Goal: Task Accomplishment & Management: Complete application form

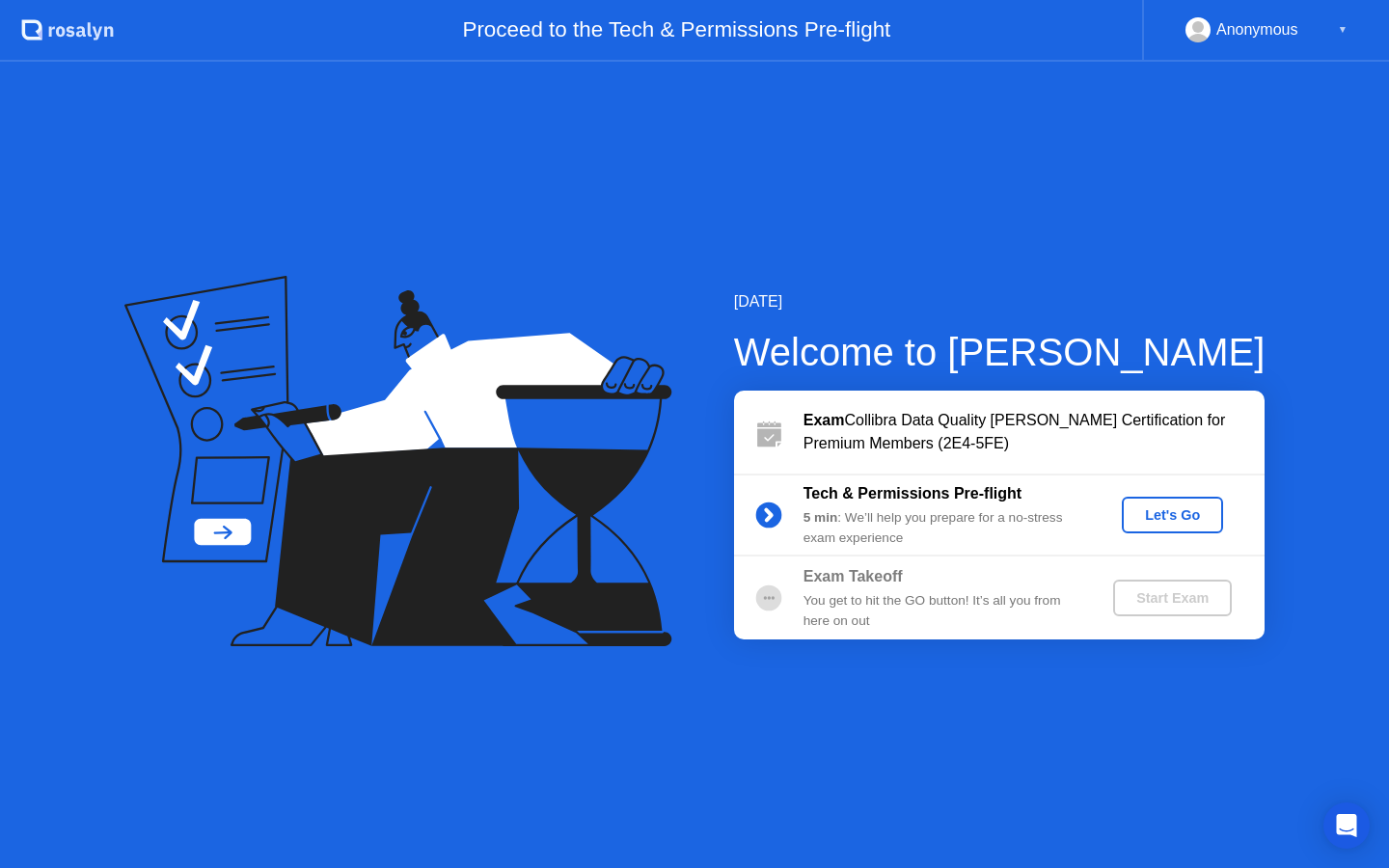
click at [1158, 517] on div "Let's Go" at bounding box center [1172, 514] width 86 height 16
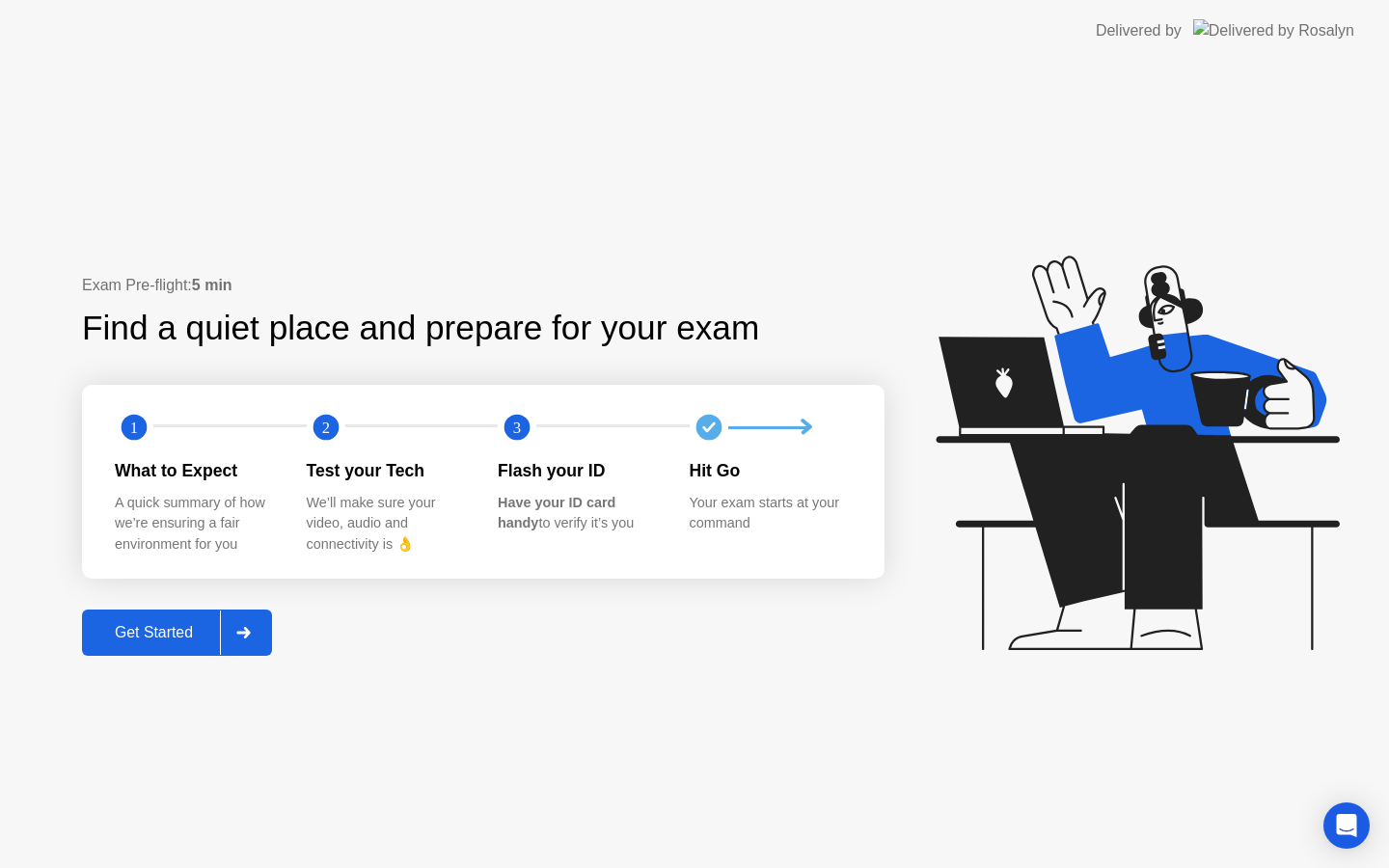
click at [176, 632] on div "Get Started" at bounding box center [154, 633] width 132 height 17
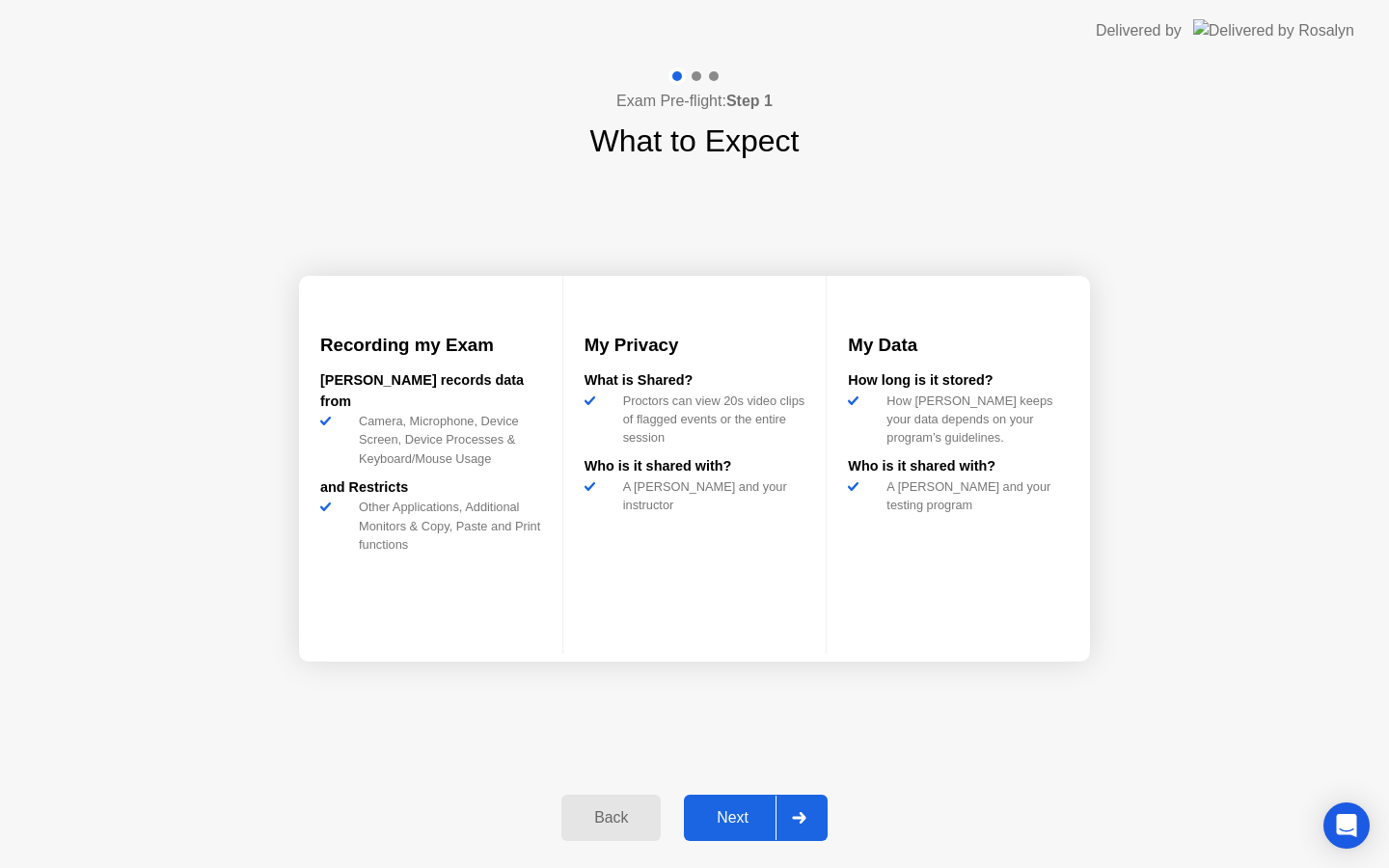
click at [747, 813] on div "Next" at bounding box center [732, 818] width 86 height 17
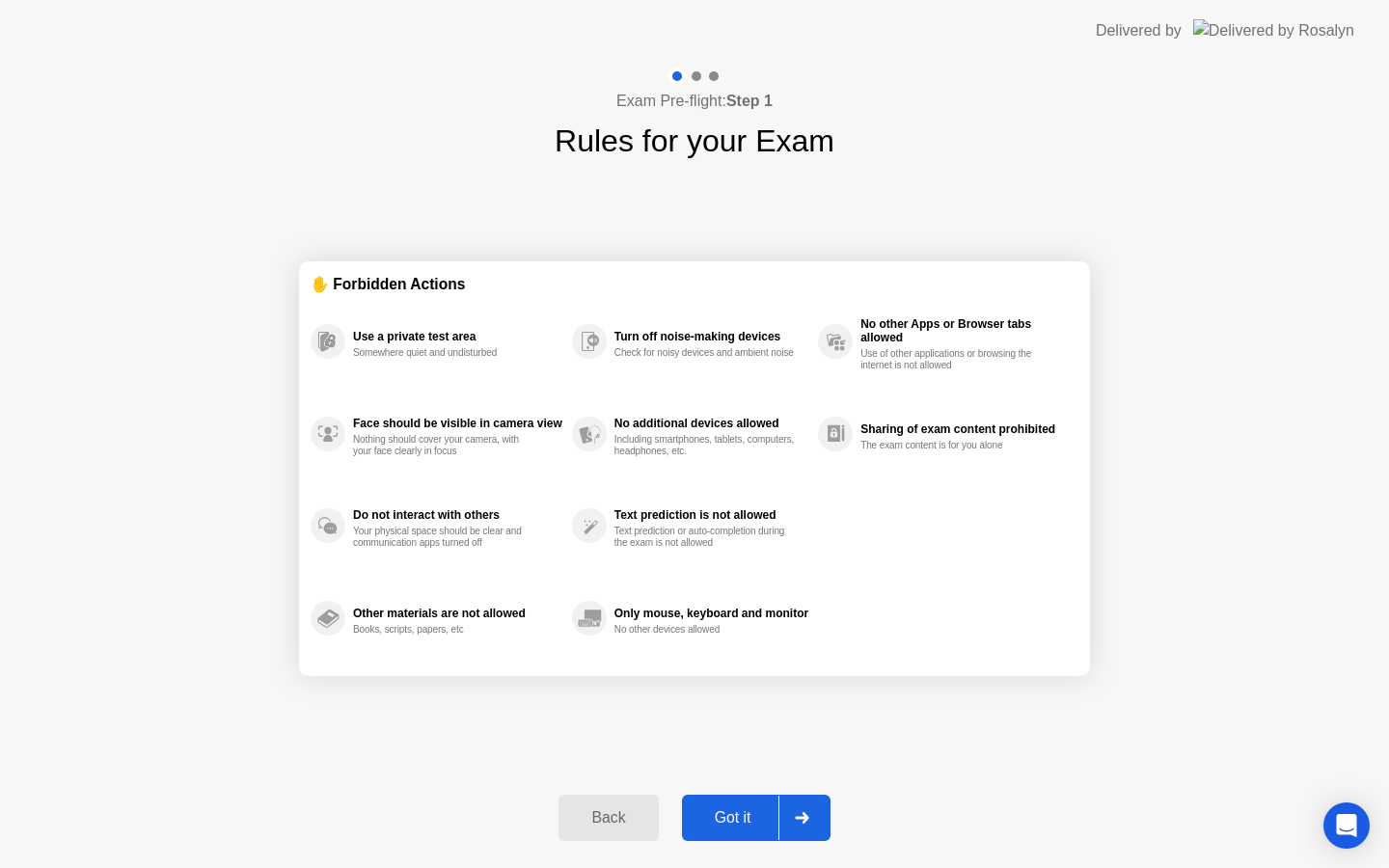
click at [433, 342] on div "Use a private test area" at bounding box center [458, 336] width 209 height 14
click at [492, 422] on div "Face should be visible in camera view" at bounding box center [458, 423] width 209 height 14
click at [744, 811] on div "Got it" at bounding box center [734, 818] width 91 height 17
select select "**********"
select select "*******"
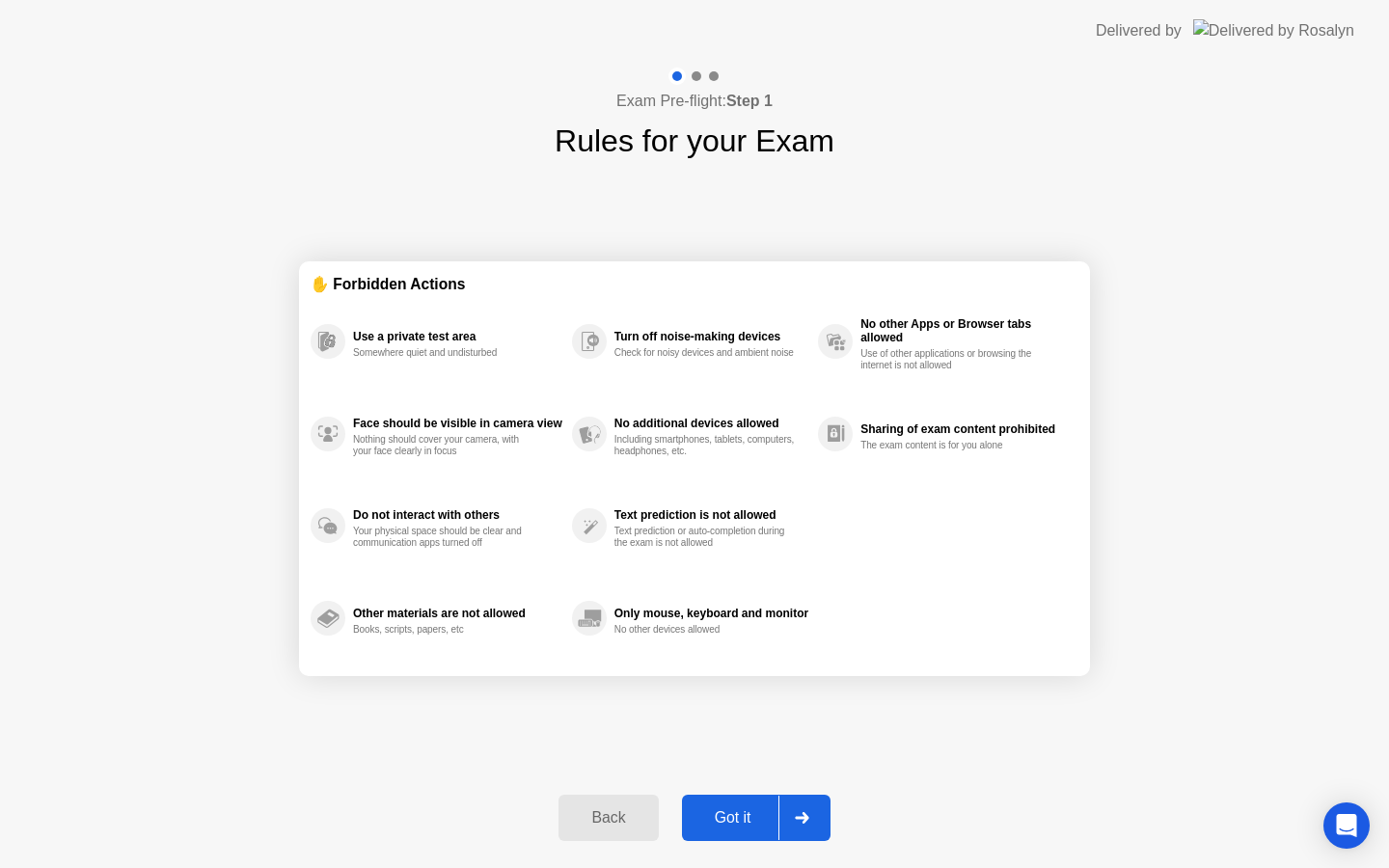
select select "*******"
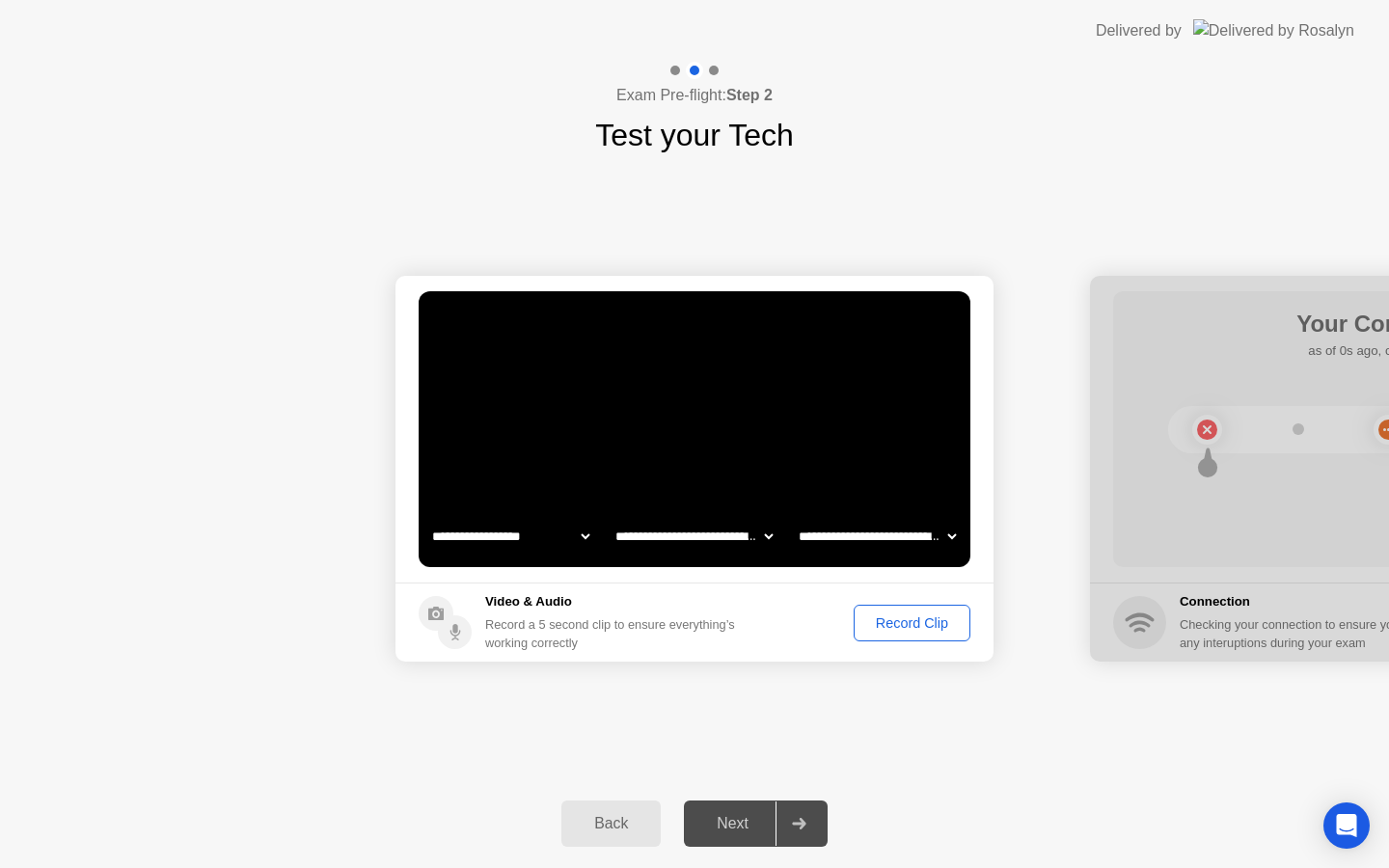
click at [722, 817] on div "Next" at bounding box center [732, 823] width 86 height 17
click at [729, 817] on div "Next" at bounding box center [732, 823] width 86 height 17
click at [891, 627] on div "Record Clip" at bounding box center [912, 623] width 103 height 16
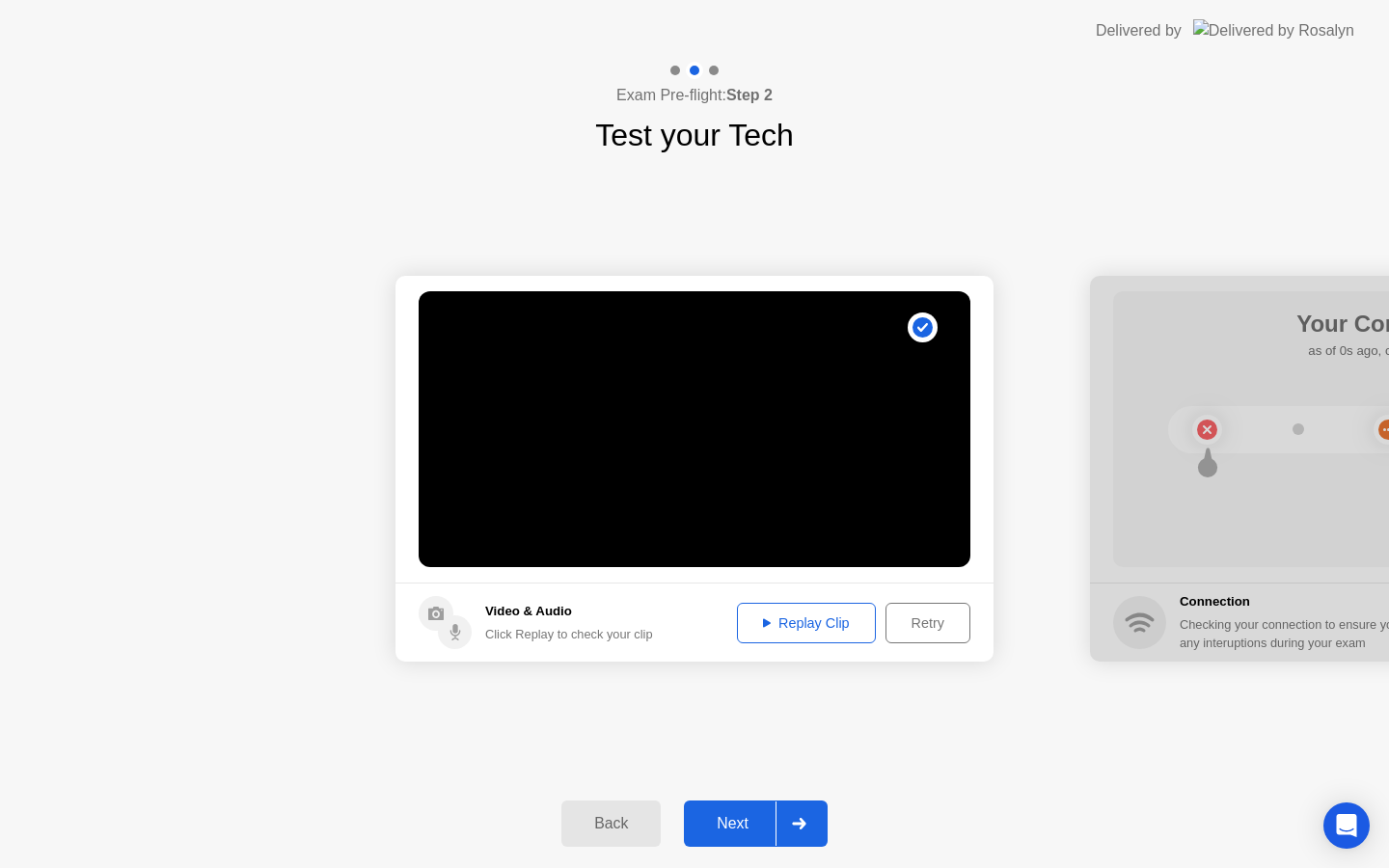
click at [729, 828] on div "Next" at bounding box center [732, 823] width 86 height 17
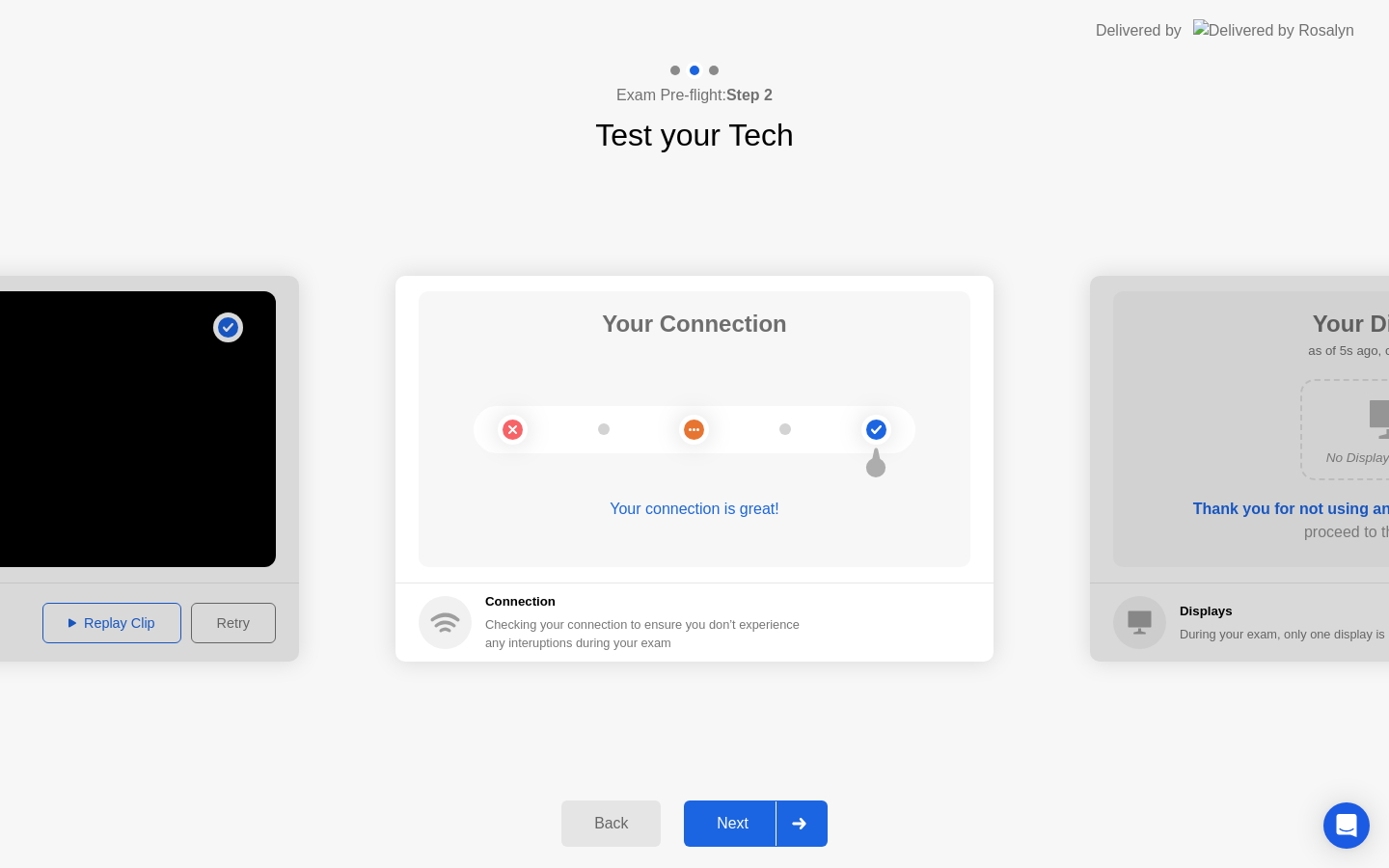
click at [735, 821] on div "Next" at bounding box center [732, 823] width 86 height 17
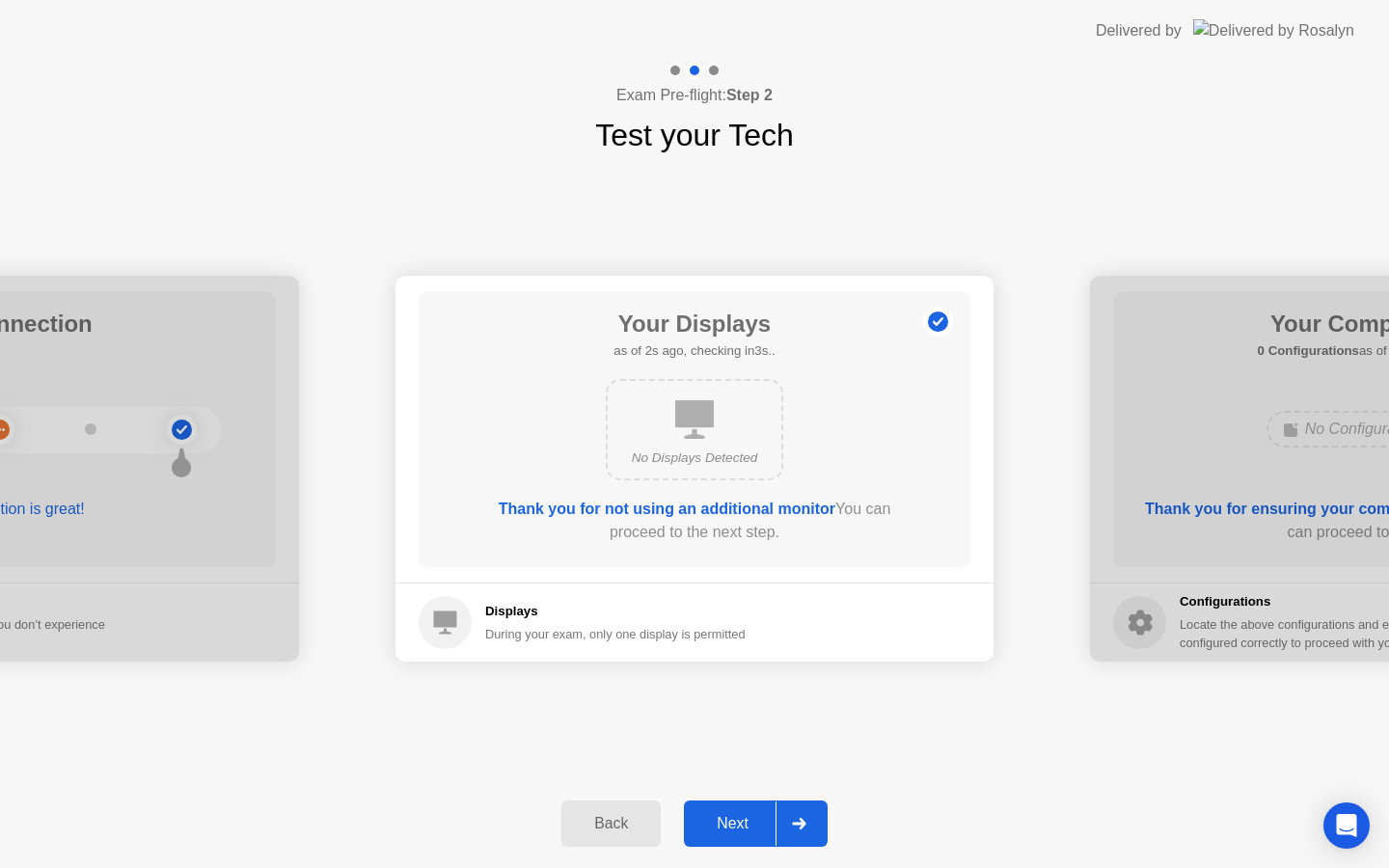
click at [727, 822] on div "Next" at bounding box center [732, 823] width 86 height 17
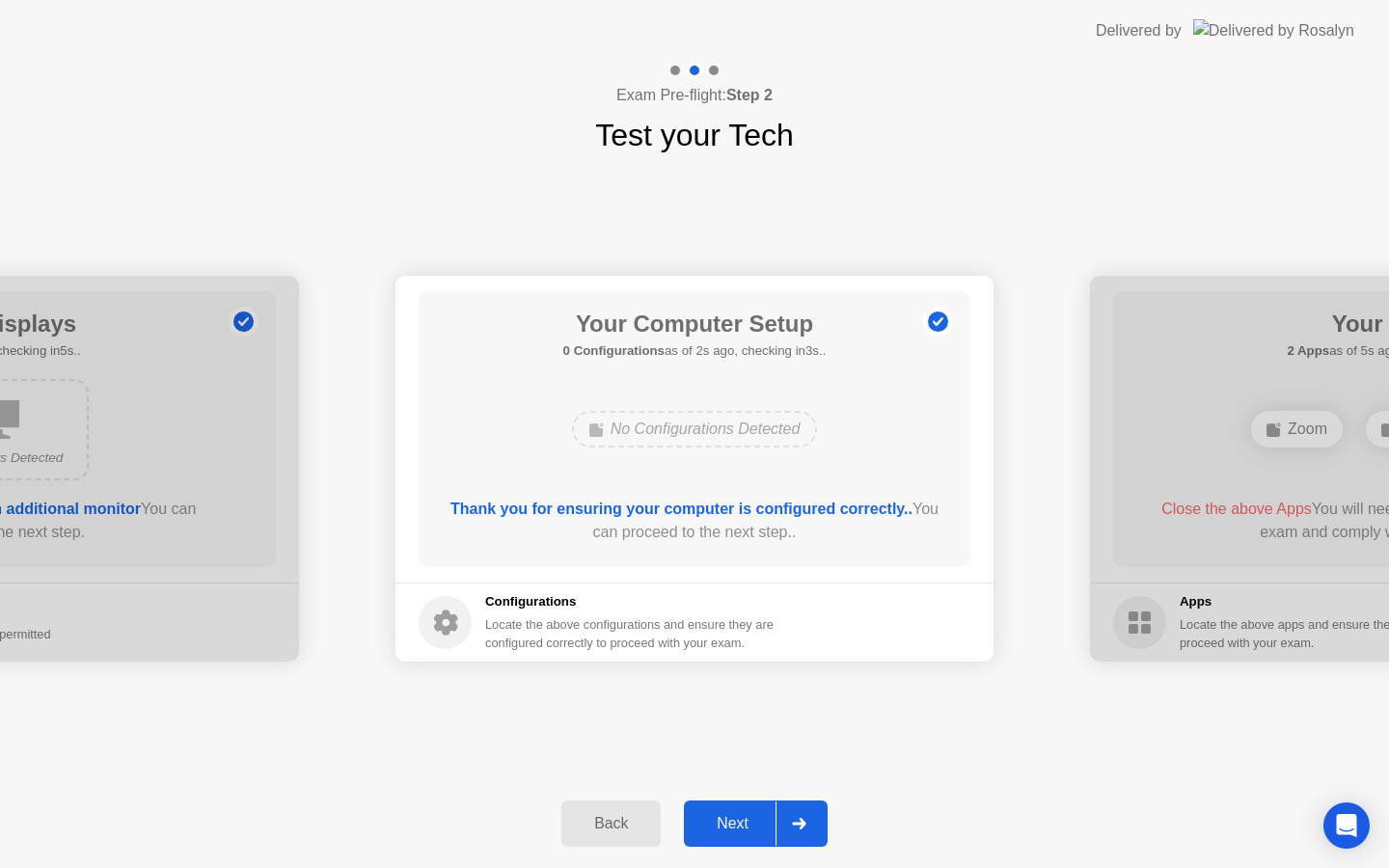
click at [727, 822] on div "Next" at bounding box center [732, 823] width 86 height 17
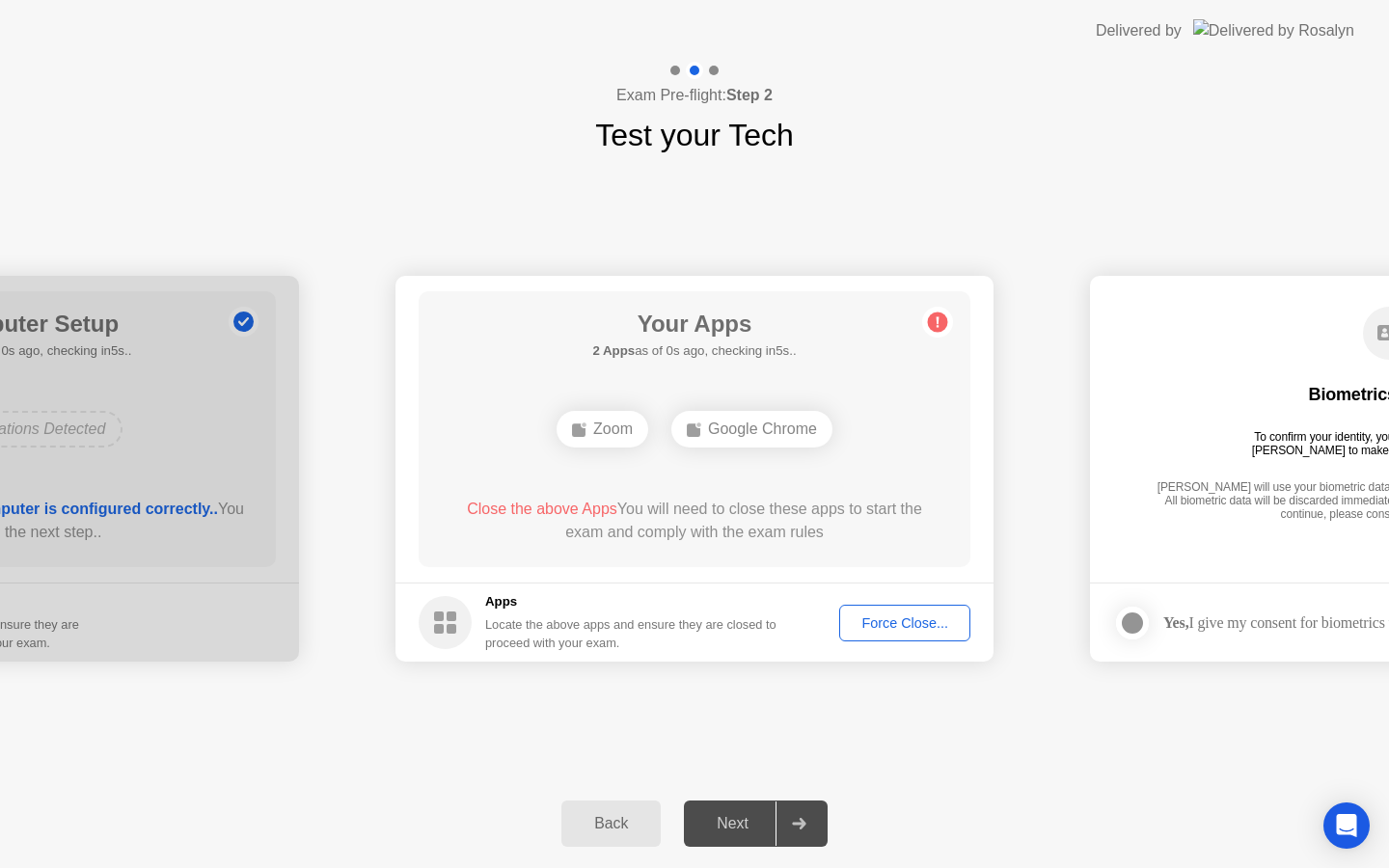
click at [884, 623] on div "Force Close..." at bounding box center [904, 623] width 117 height 16
click at [736, 819] on div "Next" at bounding box center [732, 823] width 86 height 17
click at [814, 728] on div "**********" at bounding box center [694, 468] width 1389 height 621
click at [885, 624] on div "Force Close..." at bounding box center [904, 623] width 117 height 16
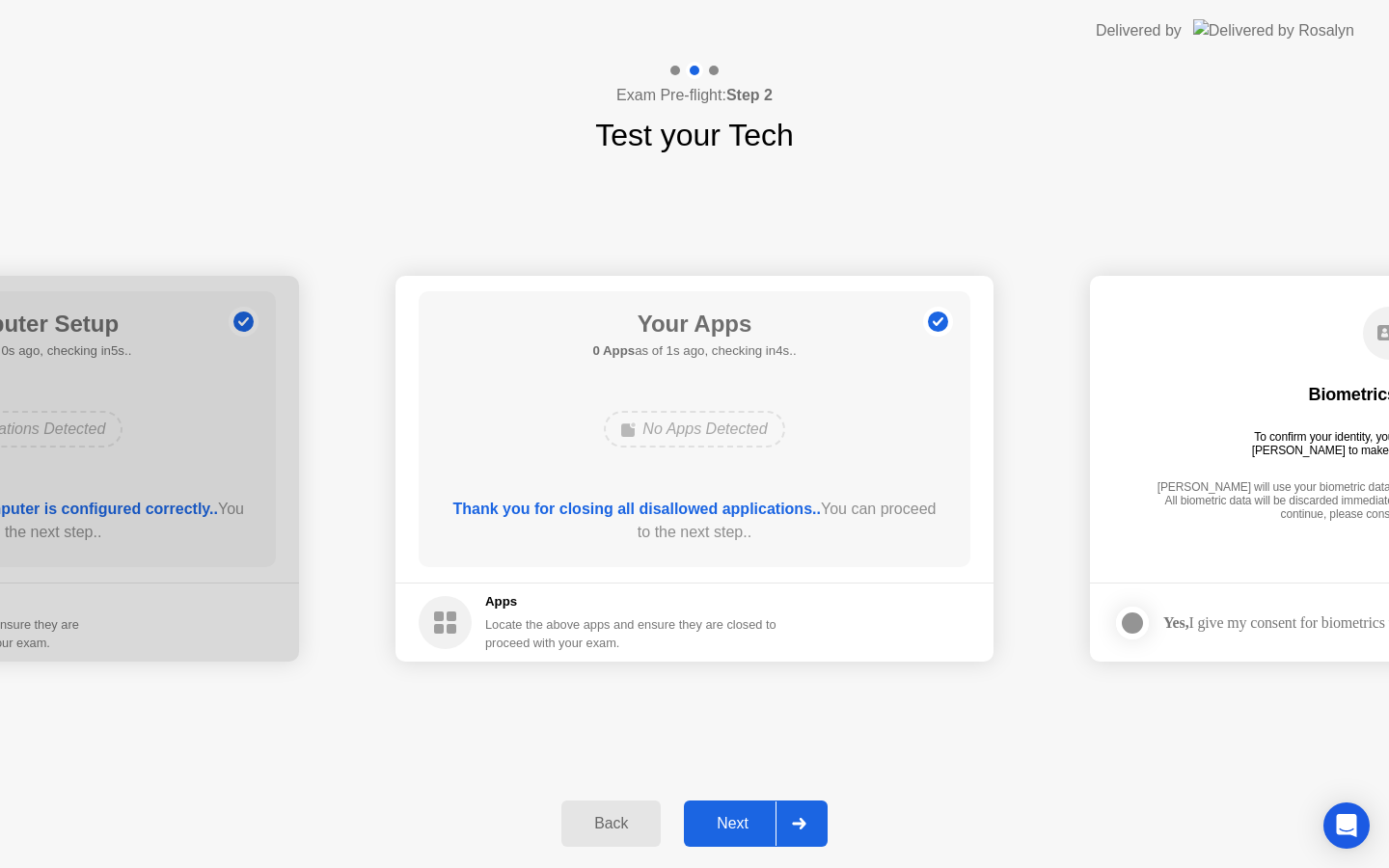
click at [744, 804] on button "Next" at bounding box center [756, 823] width 143 height 46
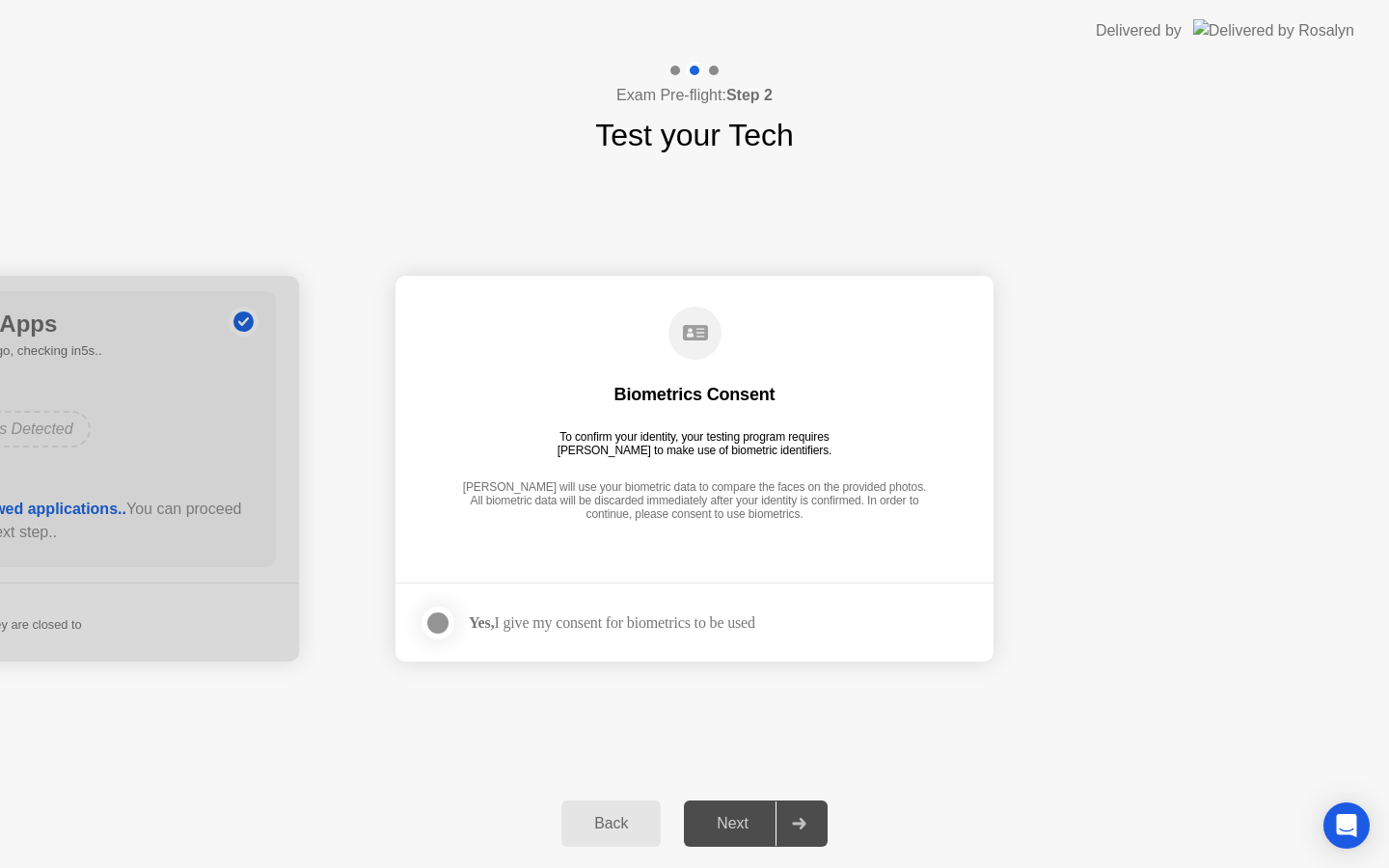
click at [754, 817] on div "Next" at bounding box center [732, 823] width 86 height 17
click at [691, 608] on div "Yes, I give my consent for biometrics to be used" at bounding box center [586, 623] width 336 height 39
click at [444, 624] on div at bounding box center [438, 623] width 23 height 23
click at [764, 815] on div "Next" at bounding box center [732, 823] width 86 height 17
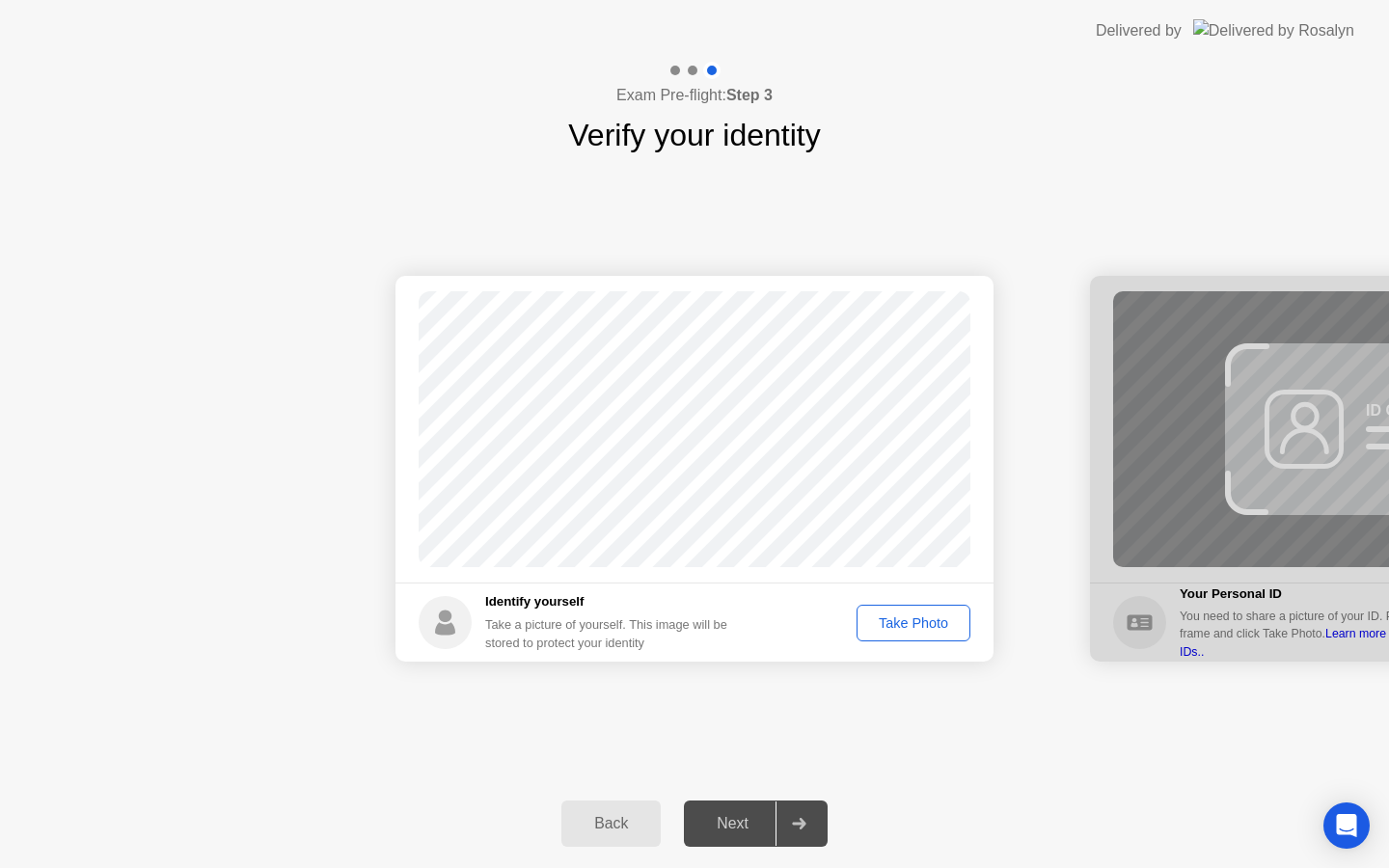
click at [895, 630] on div "Take Photo" at bounding box center [913, 623] width 100 height 16
click at [719, 830] on div "Next" at bounding box center [732, 823] width 86 height 17
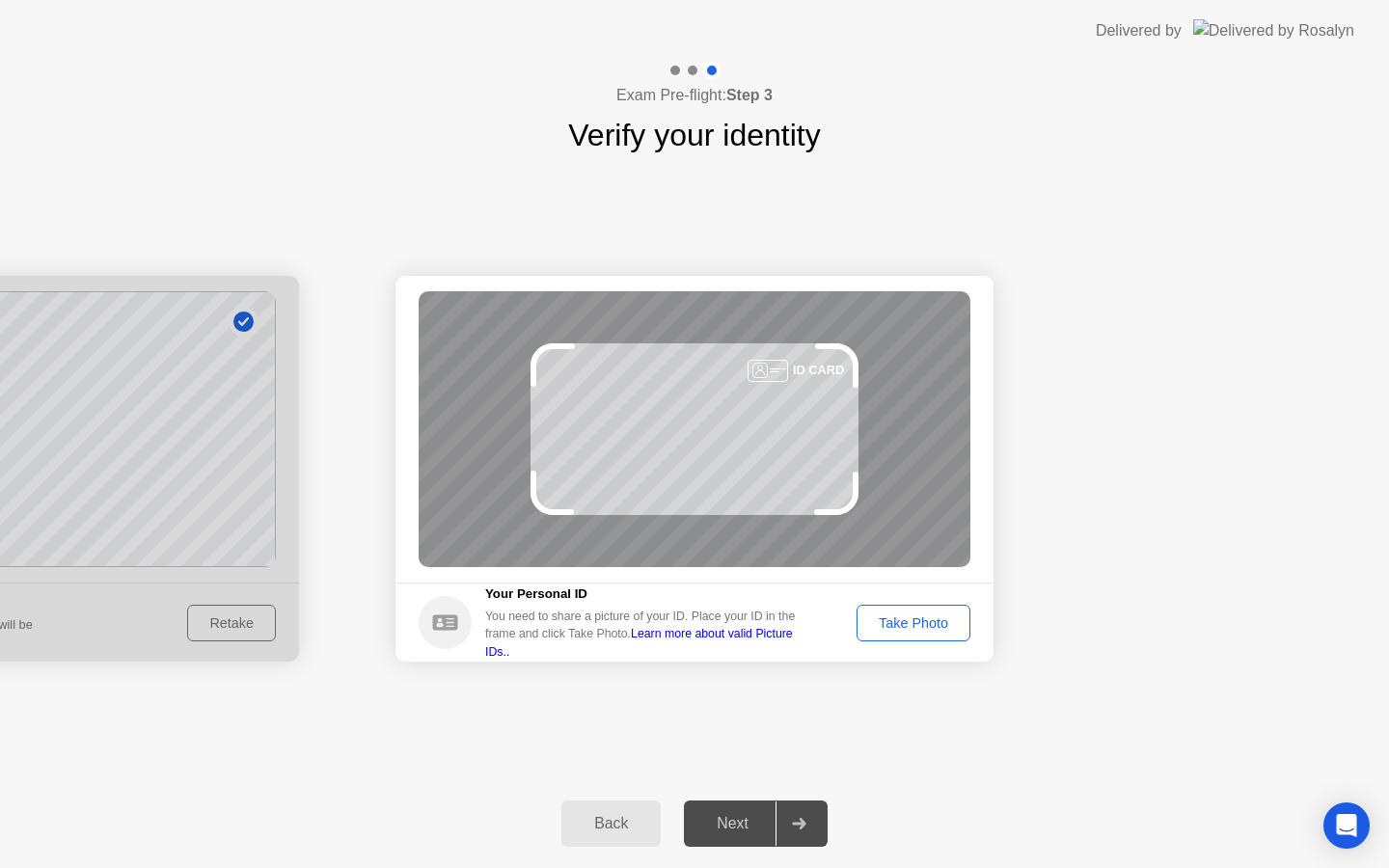
click at [870, 625] on div "Take Photo" at bounding box center [913, 623] width 100 height 16
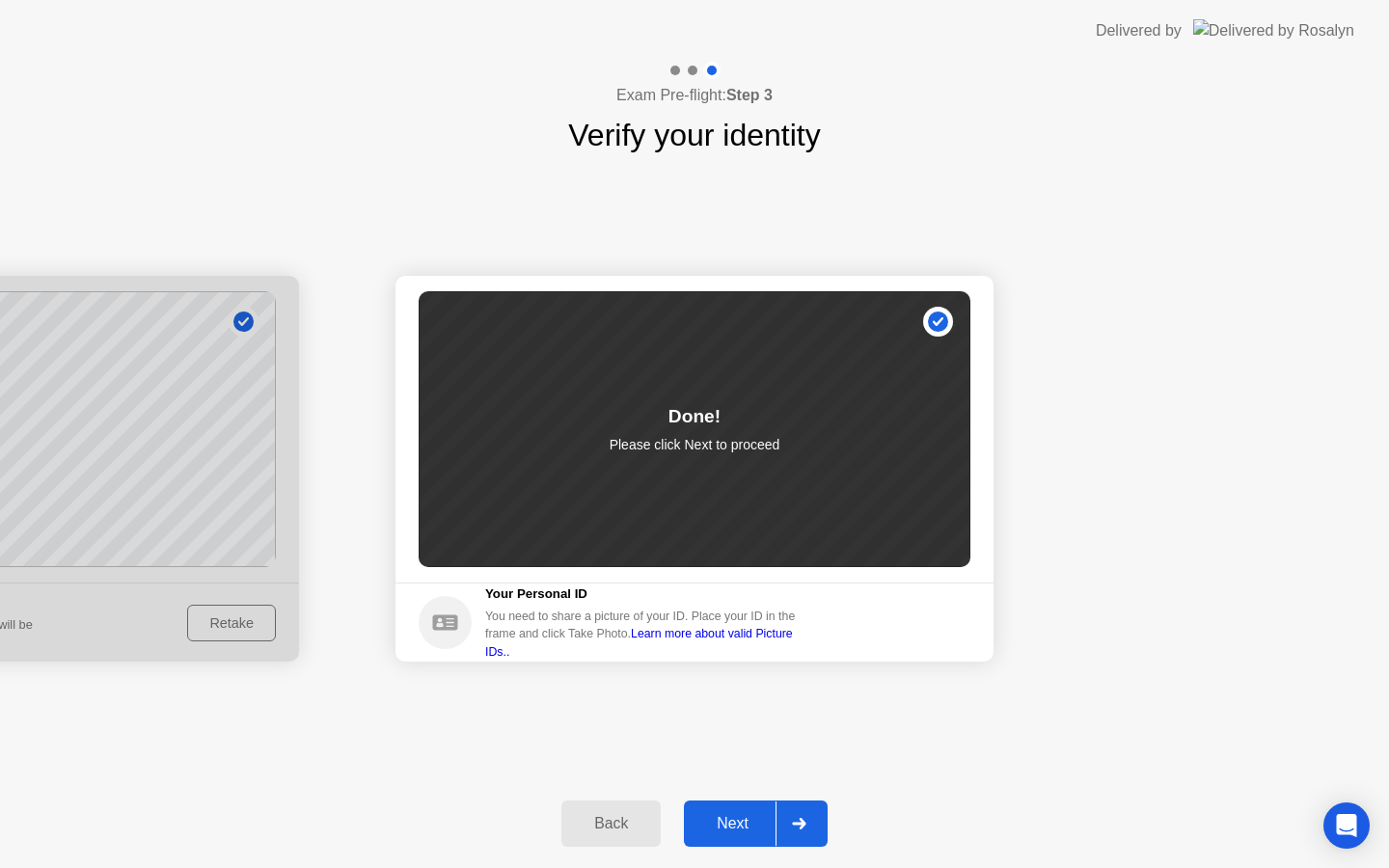
click at [709, 837] on button "Next" at bounding box center [756, 823] width 143 height 46
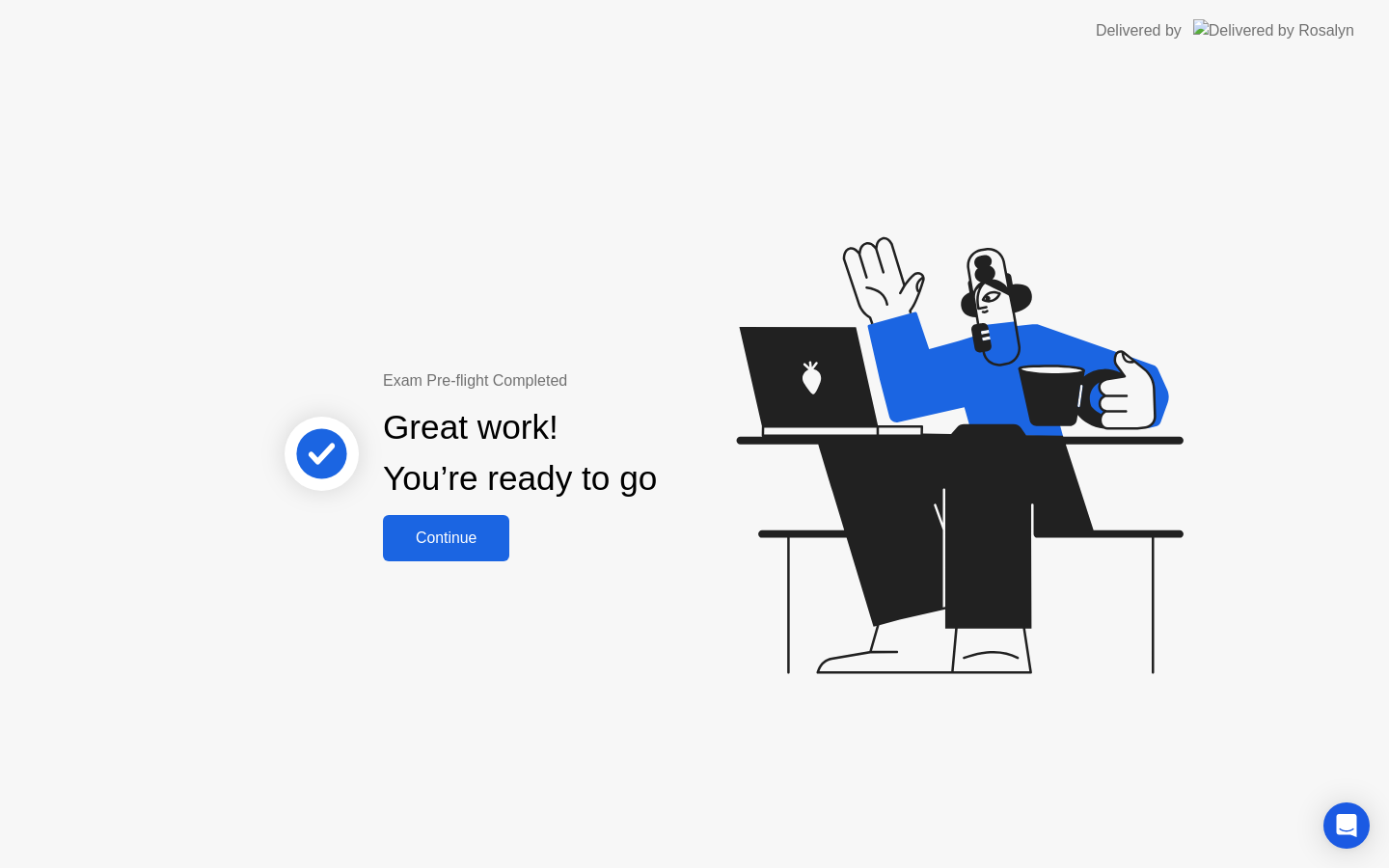
click at [415, 530] on div "Continue" at bounding box center [446, 538] width 114 height 17
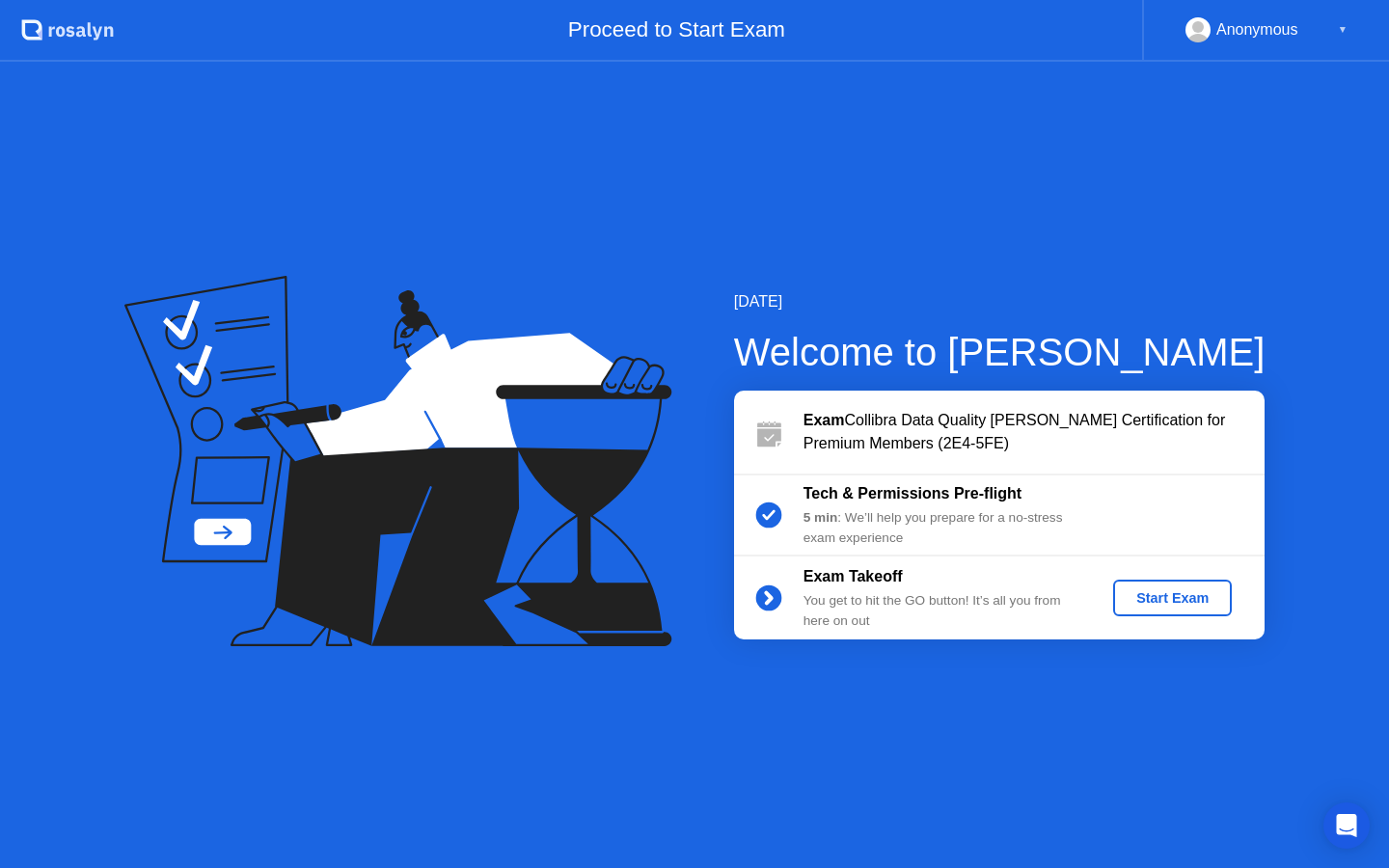
click at [1201, 605] on div "Start Exam" at bounding box center [1172, 598] width 103 height 16
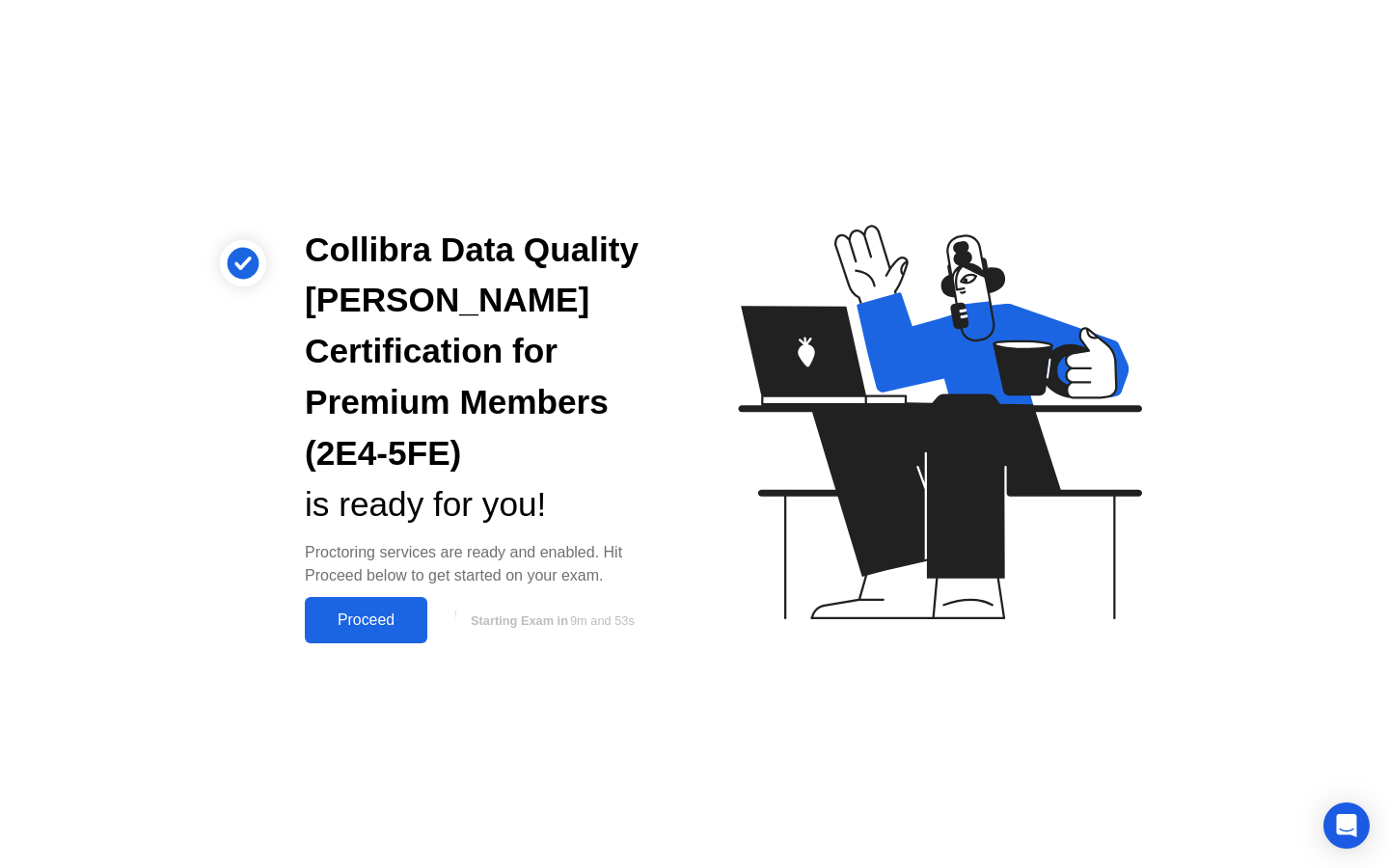
click at [375, 607] on button "Proceed" at bounding box center [365, 620] width 122 height 46
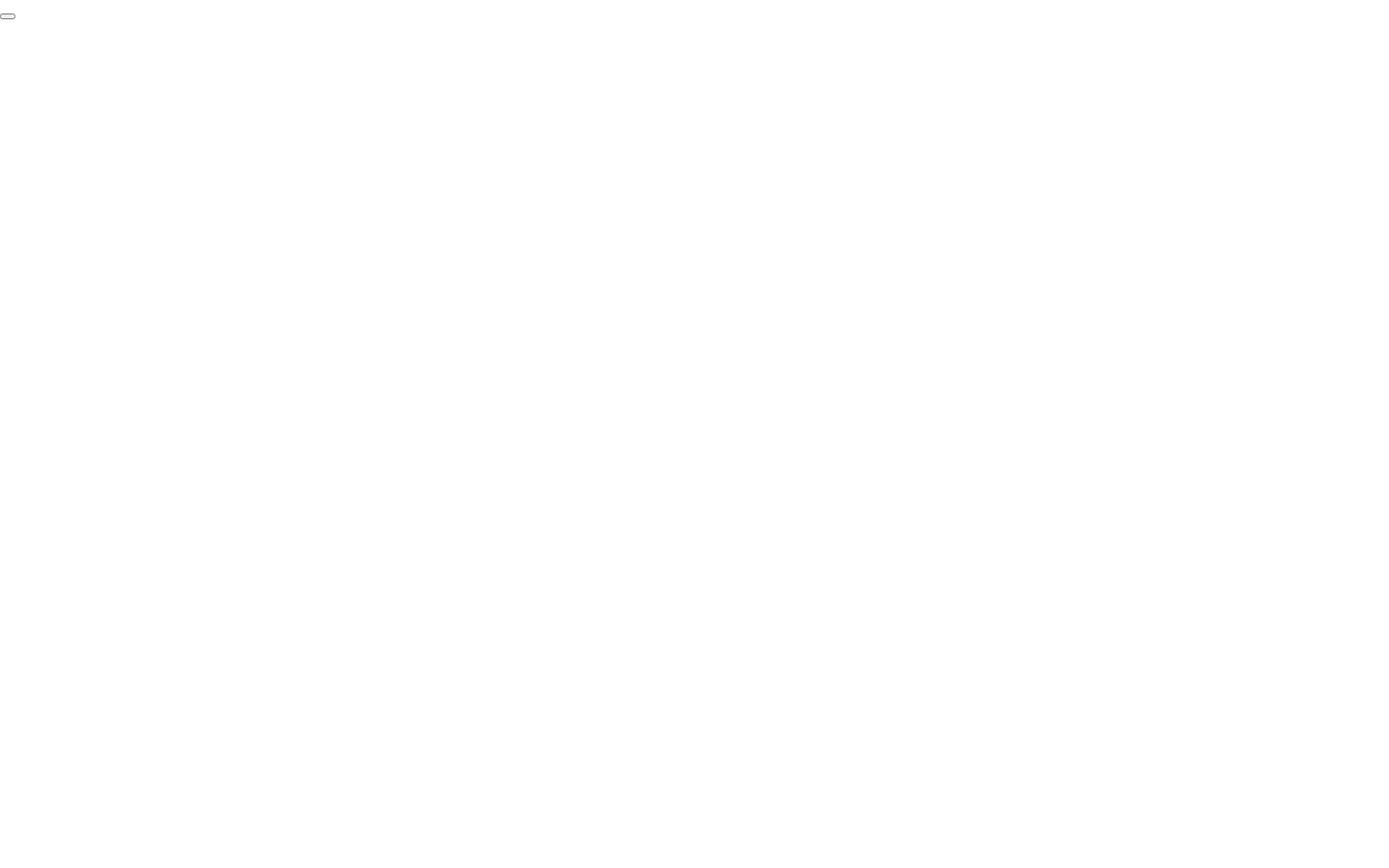
click div "End Proctoring Session"
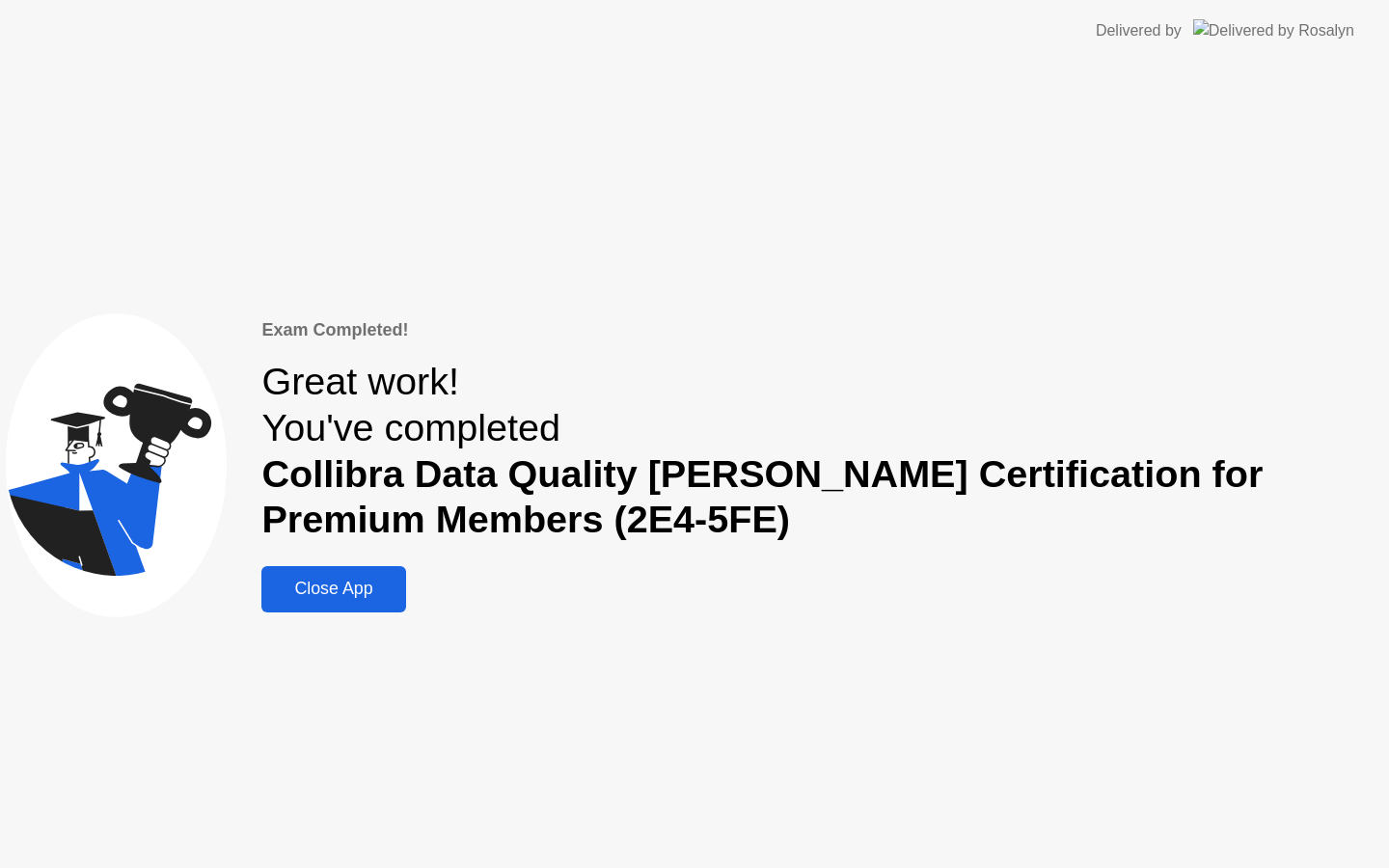
click at [399, 588] on div "Close App" at bounding box center [333, 588] width 132 height 20
